Goal: Obtain resource: Obtain resource

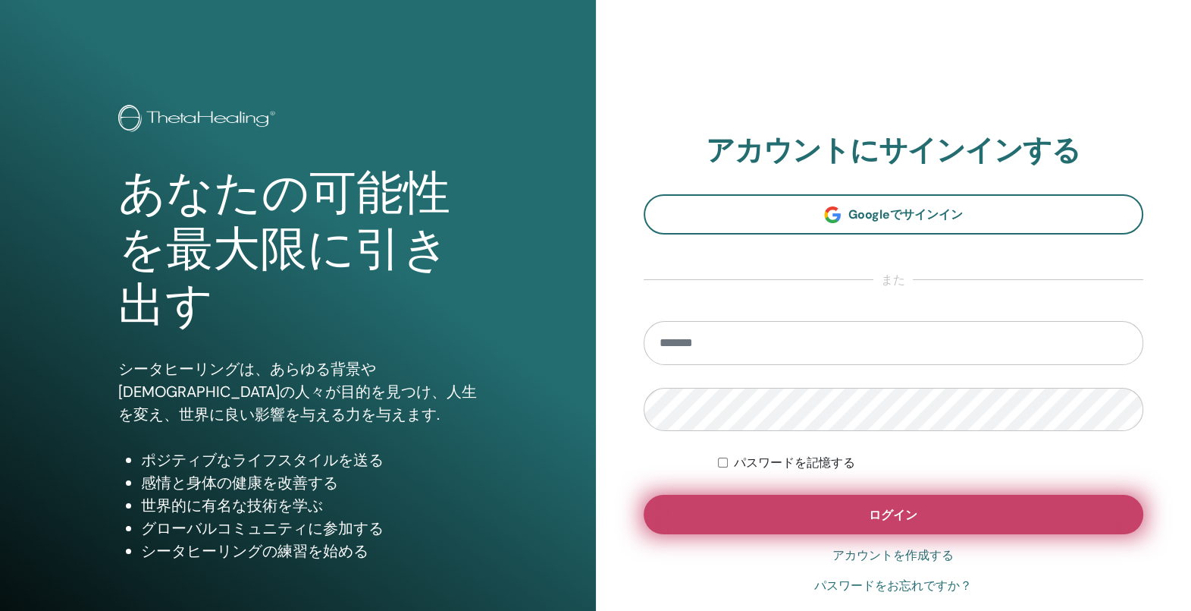
type input "**********"
click at [910, 508] on span "ログイン" at bounding box center [893, 515] width 49 height 16
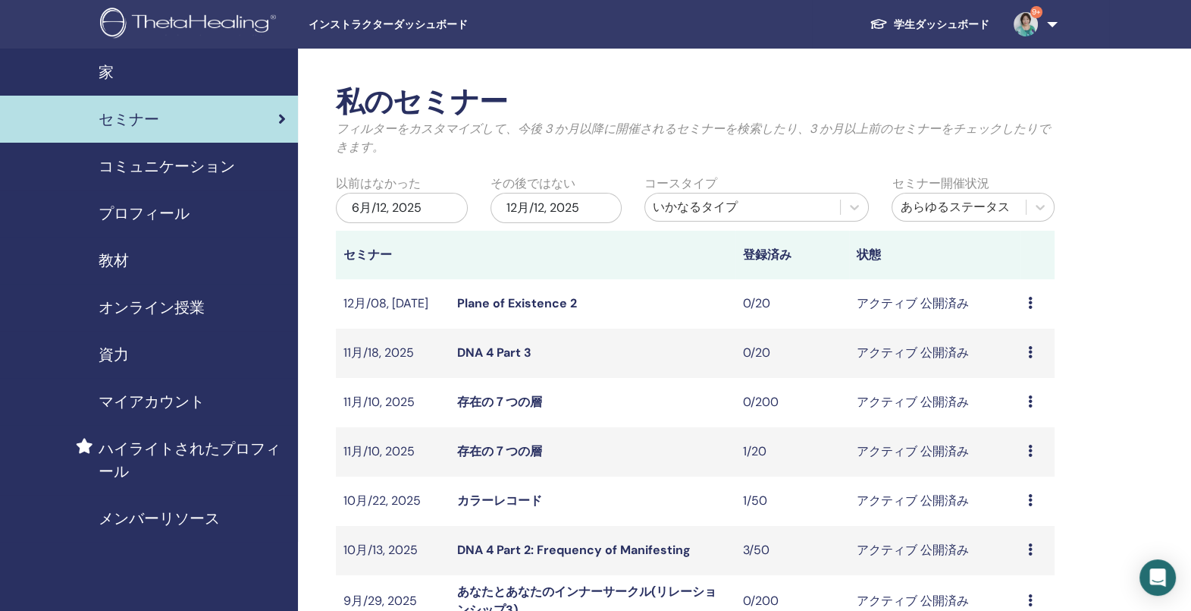
click at [122, 262] on span "教材" at bounding box center [114, 260] width 30 height 23
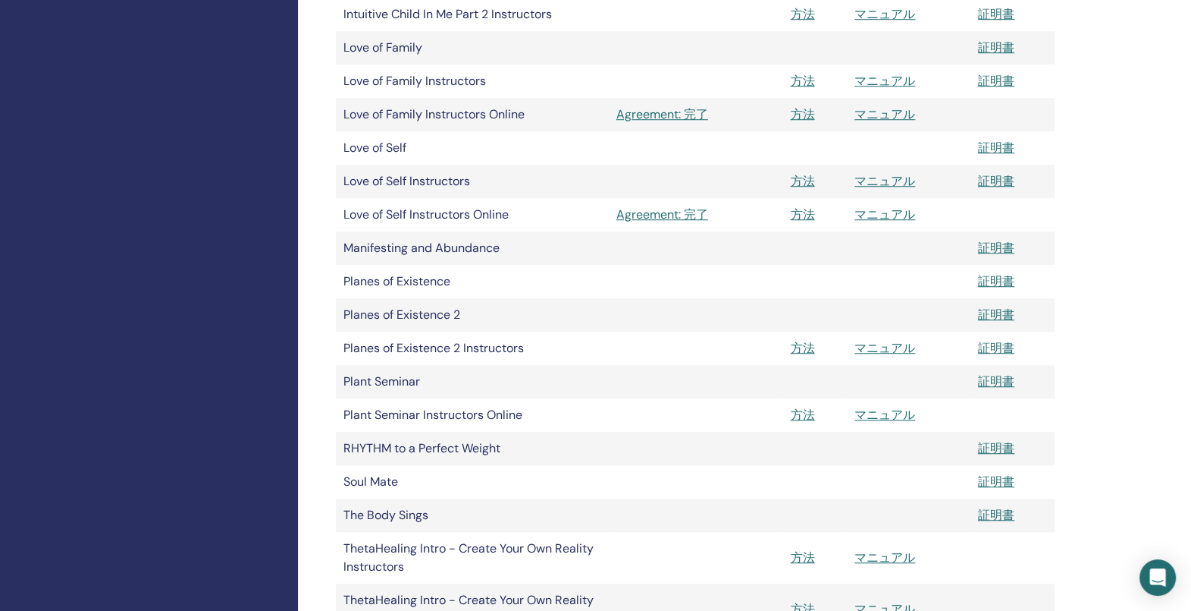
scroll to position [1471, 0]
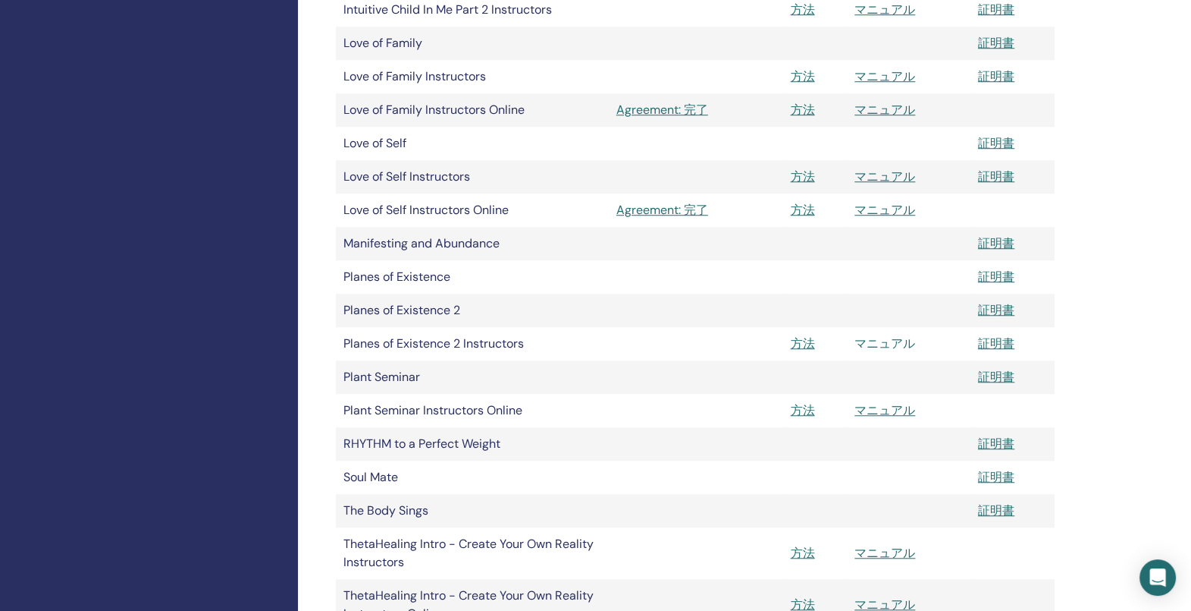
click at [902, 344] on link "マニュアル" at bounding box center [885, 343] width 61 height 16
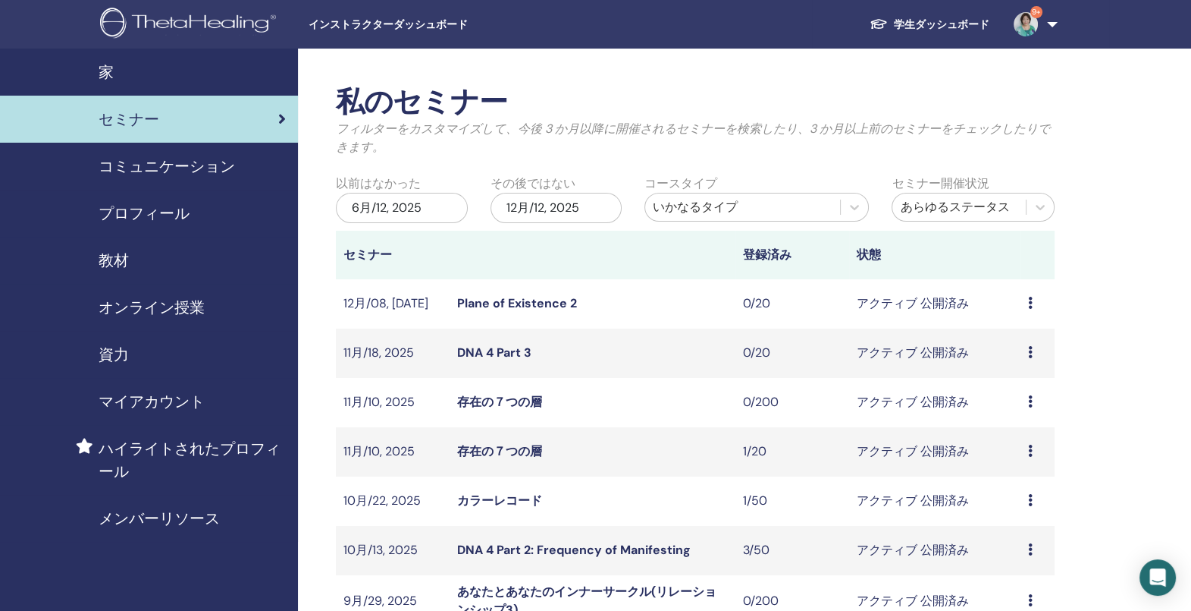
click at [111, 251] on span "教材" at bounding box center [114, 260] width 30 height 23
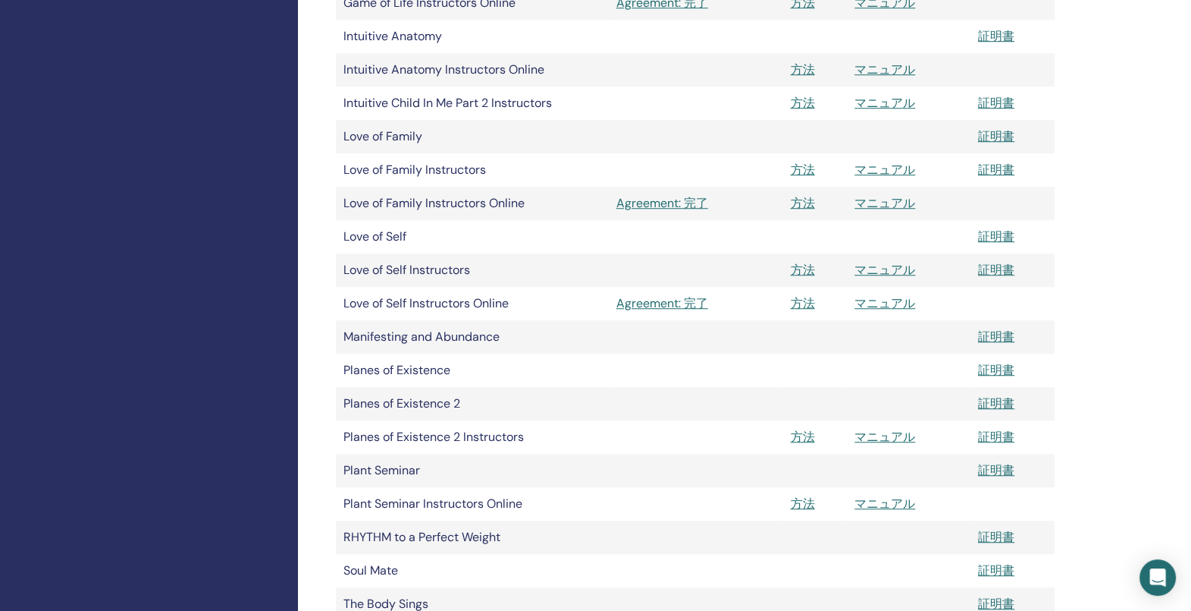
scroll to position [1406, 0]
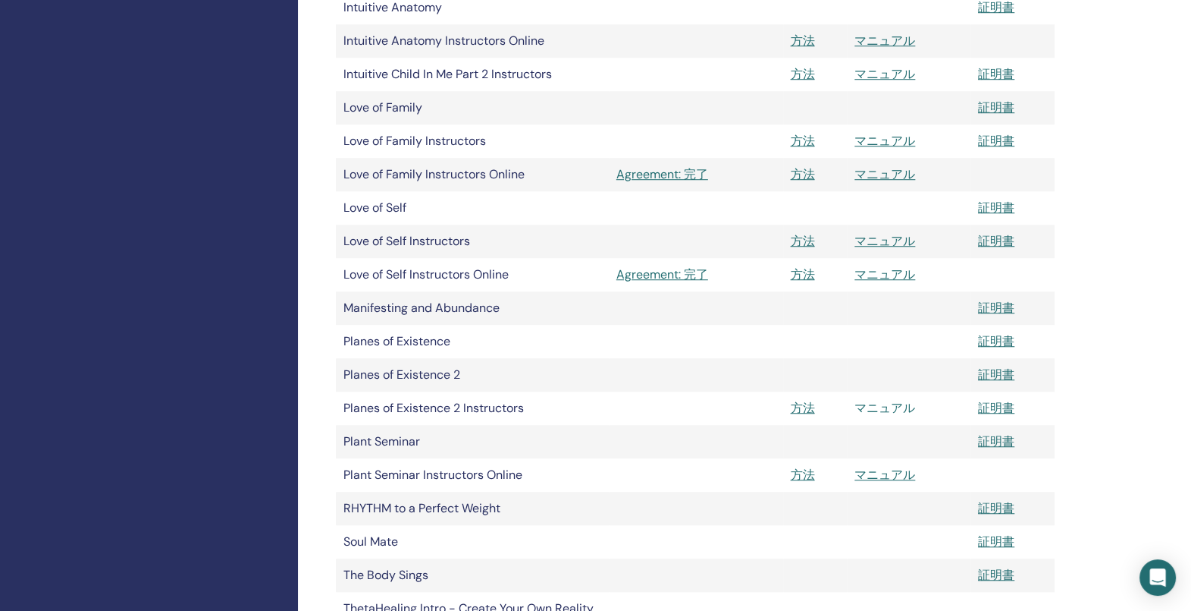
click at [899, 407] on link "マニュアル" at bounding box center [885, 408] width 61 height 16
